Goal: Transaction & Acquisition: Purchase product/service

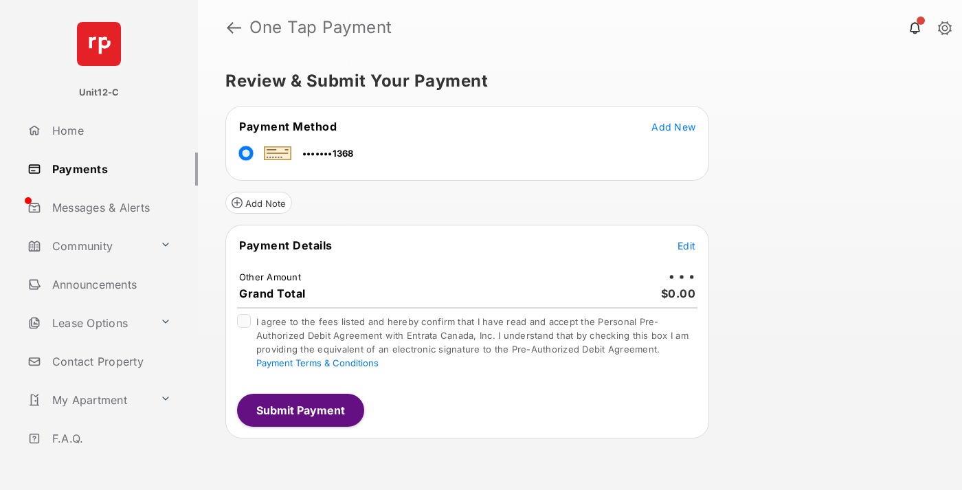
click at [686, 245] on span "Edit" at bounding box center [686, 246] width 18 height 12
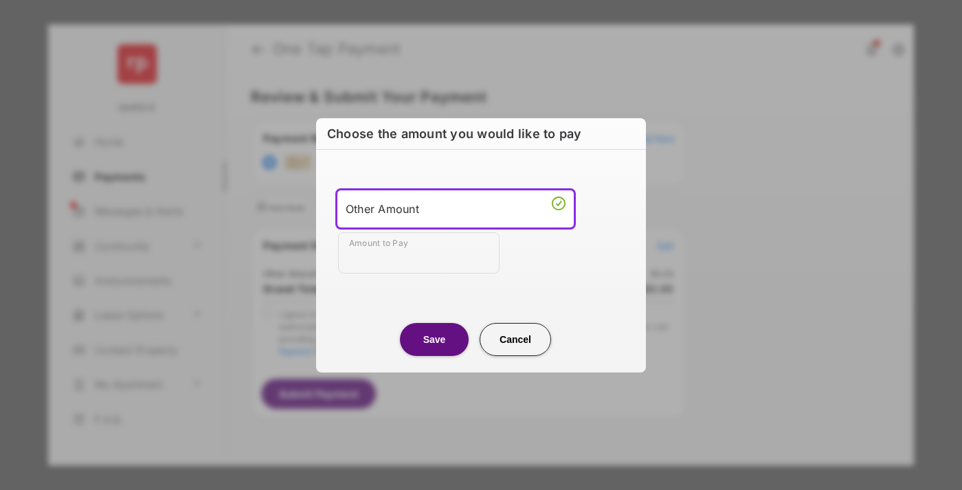
click at [455, 208] on div "Other Amount" at bounding box center [456, 209] width 220 height 21
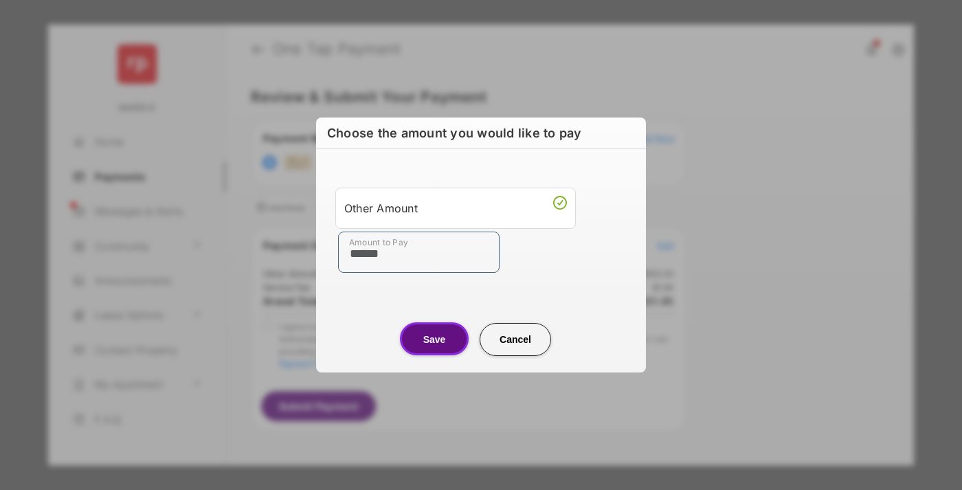
type input "******"
click at [434, 339] on button "Save" at bounding box center [434, 338] width 69 height 33
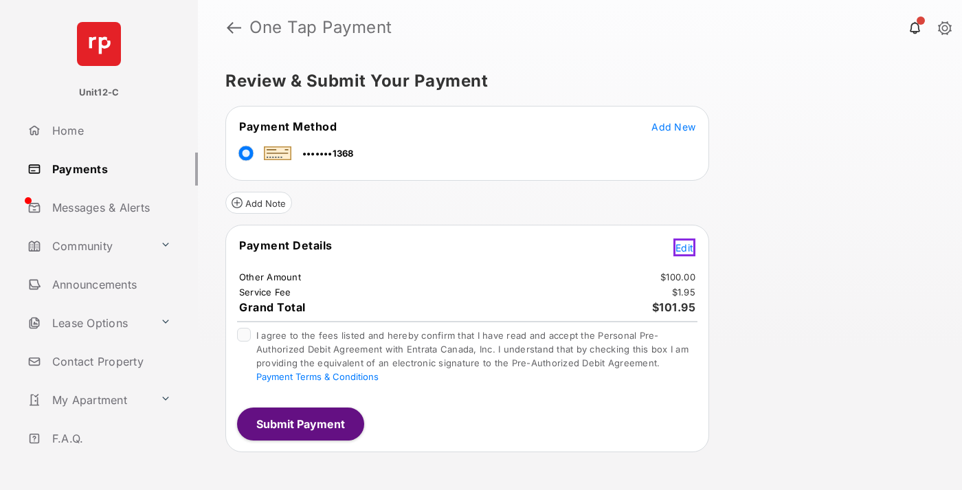
click at [686, 245] on span "Edit" at bounding box center [684, 248] width 18 height 12
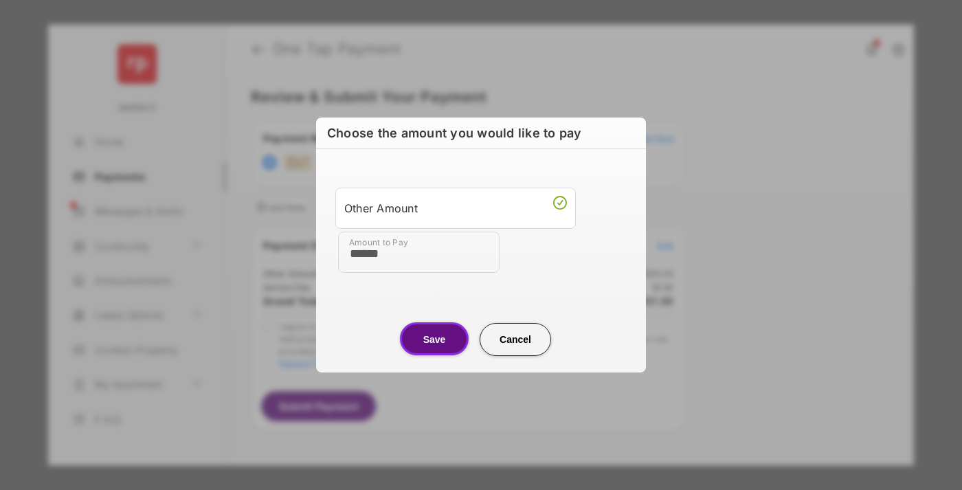
click at [434, 339] on button "Save" at bounding box center [434, 338] width 69 height 33
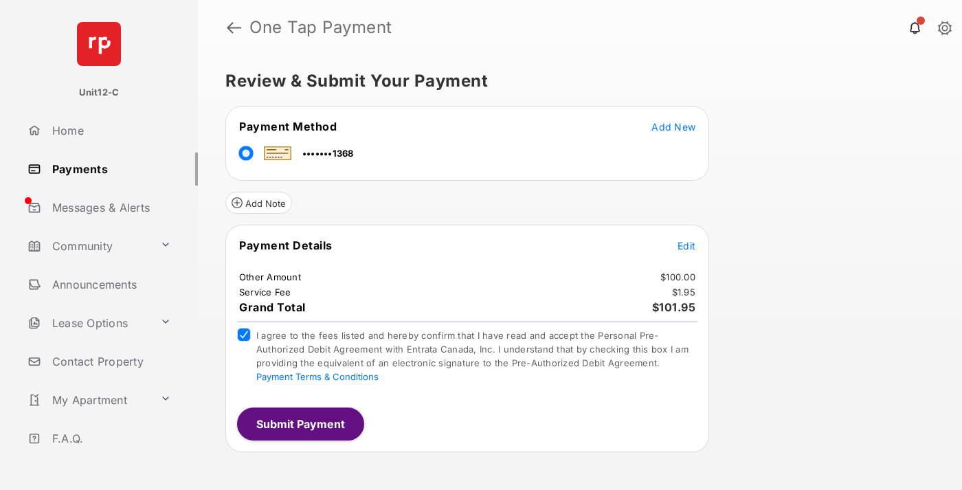
click at [299, 423] on button "Submit Payment" at bounding box center [300, 423] width 127 height 33
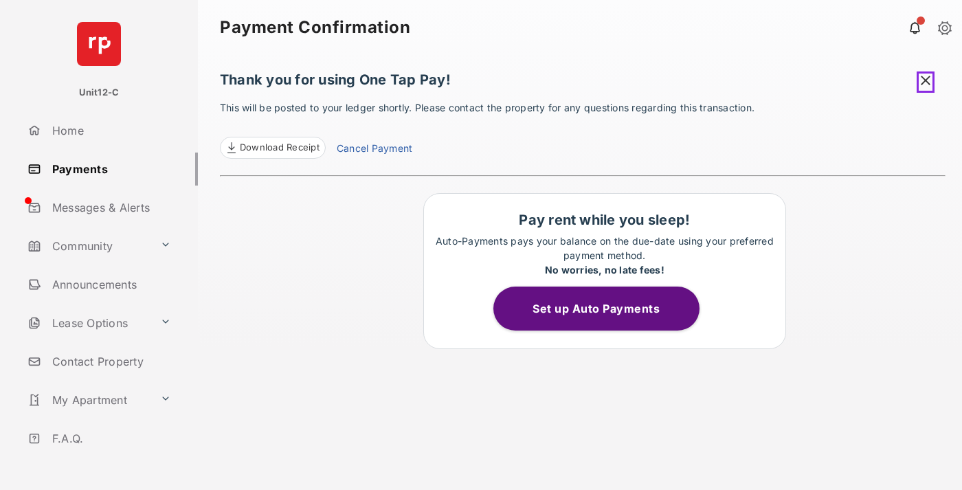
click at [927, 80] on span at bounding box center [925, 81] width 18 height 21
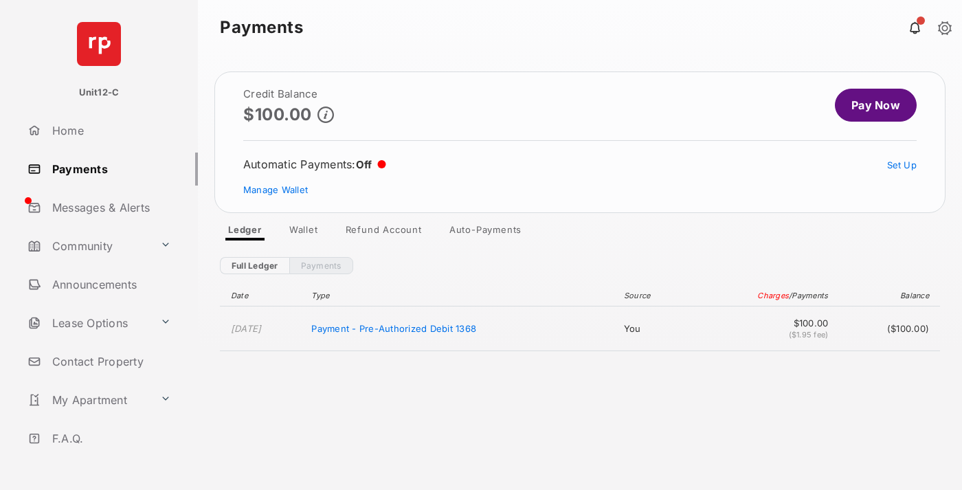
click at [275, 190] on link "Manage Wallet" at bounding box center [275, 189] width 65 height 11
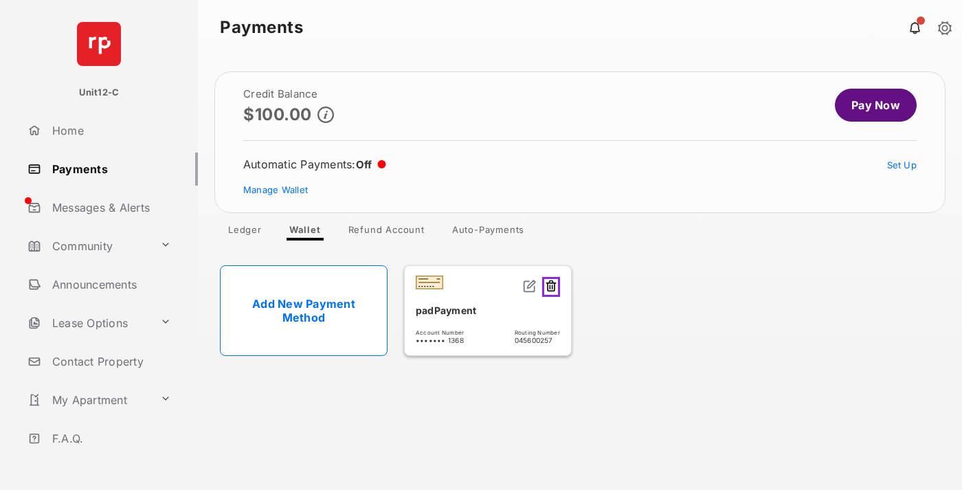
click at [553, 284] on button at bounding box center [551, 287] width 18 height 20
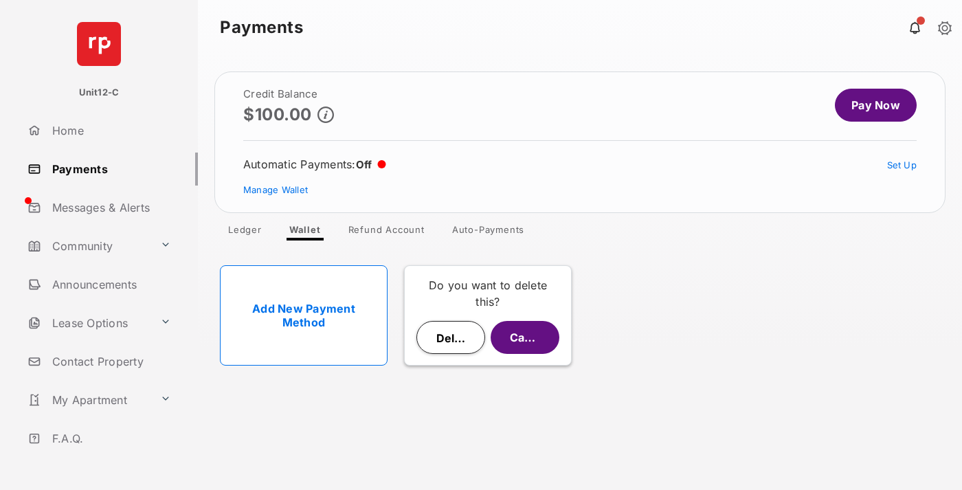
click at [451, 337] on button "Delete" at bounding box center [450, 337] width 69 height 33
